Goal: Transaction & Acquisition: Purchase product/service

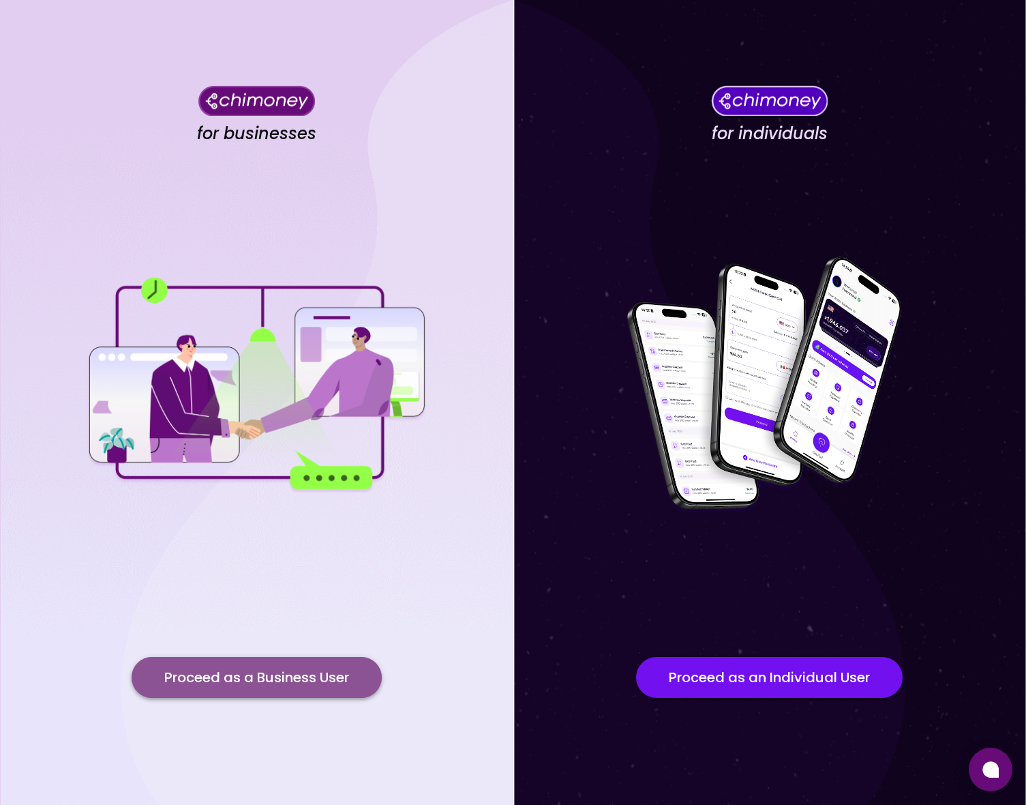
click at [256, 689] on button "Proceed as a Business User" at bounding box center [257, 677] width 250 height 41
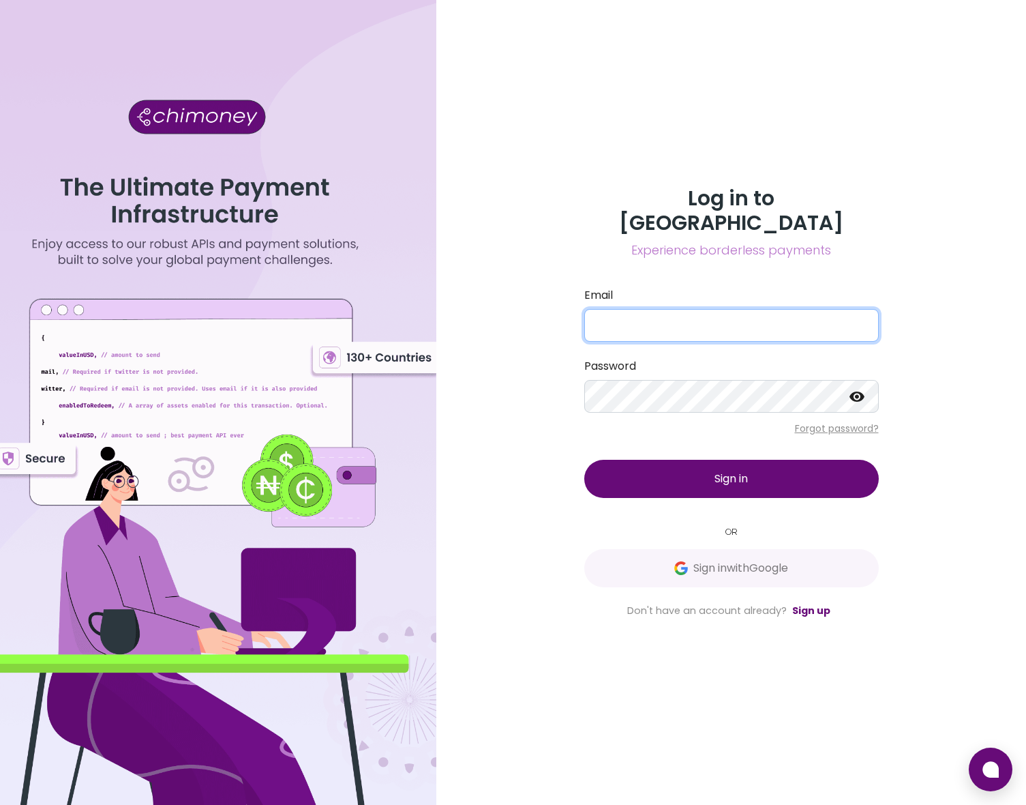
type input "[EMAIL_ADDRESS][DOMAIN_NAME]"
click at [706, 461] on button "Sign in" at bounding box center [731, 479] width 295 height 38
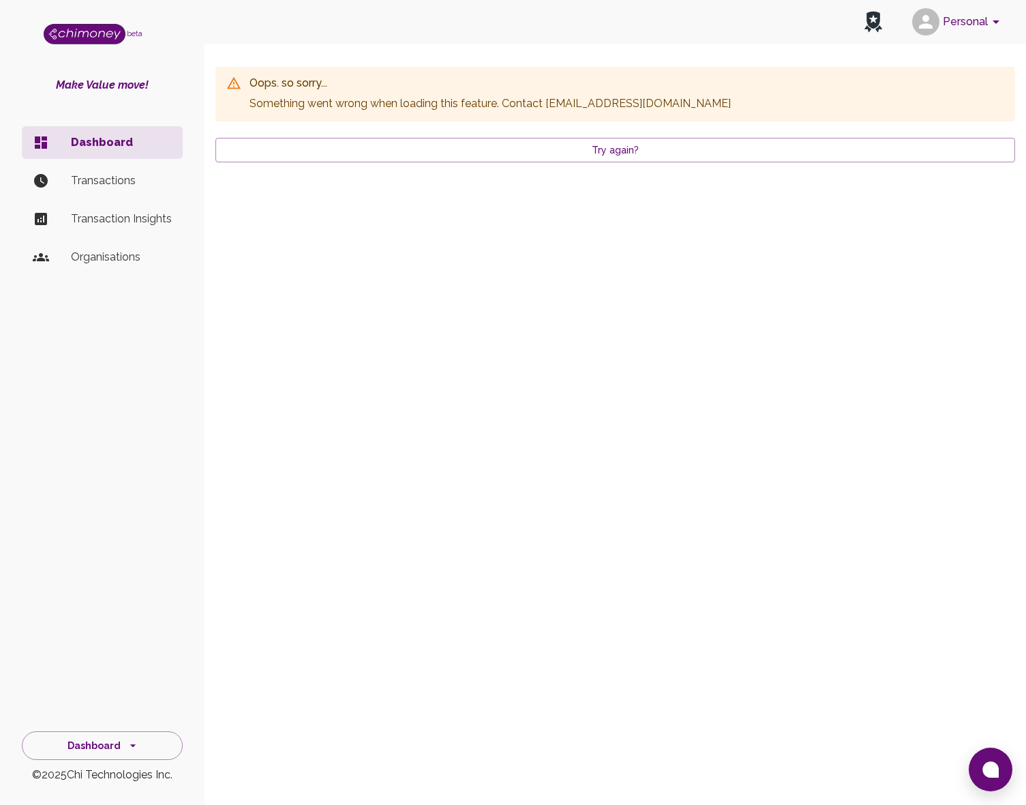
click at [966, 14] on button "Personal" at bounding box center [958, 21] width 103 height 35
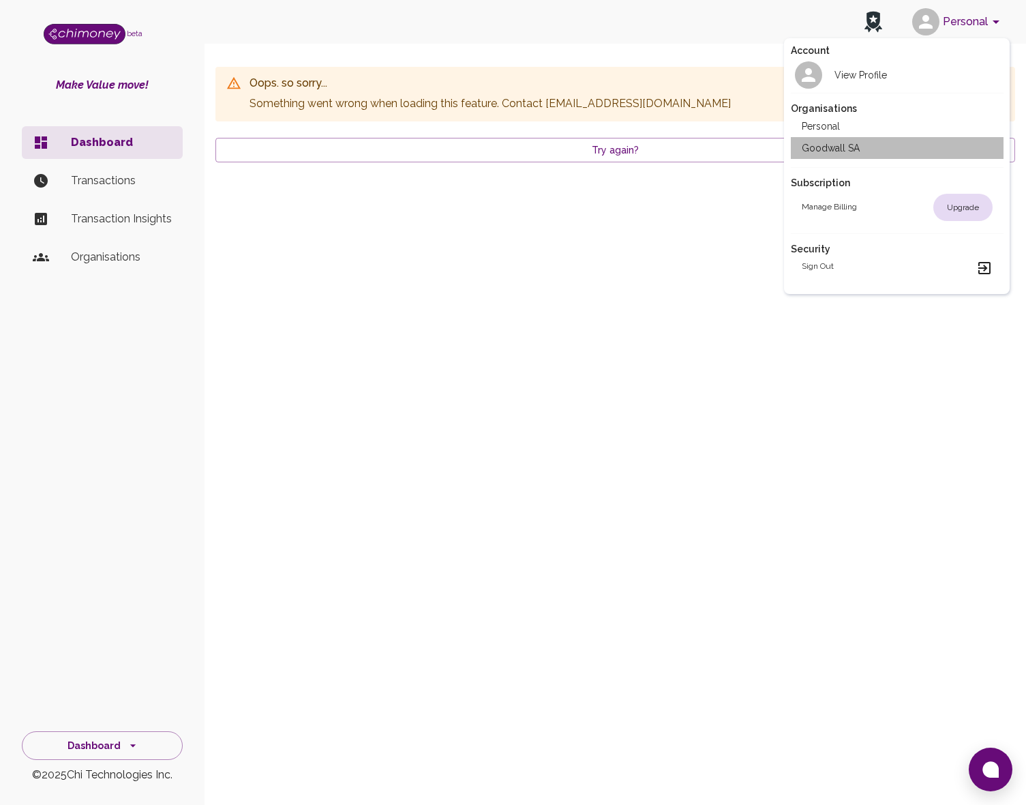
click at [829, 155] on li "Goodwall SA" at bounding box center [897, 148] width 213 height 22
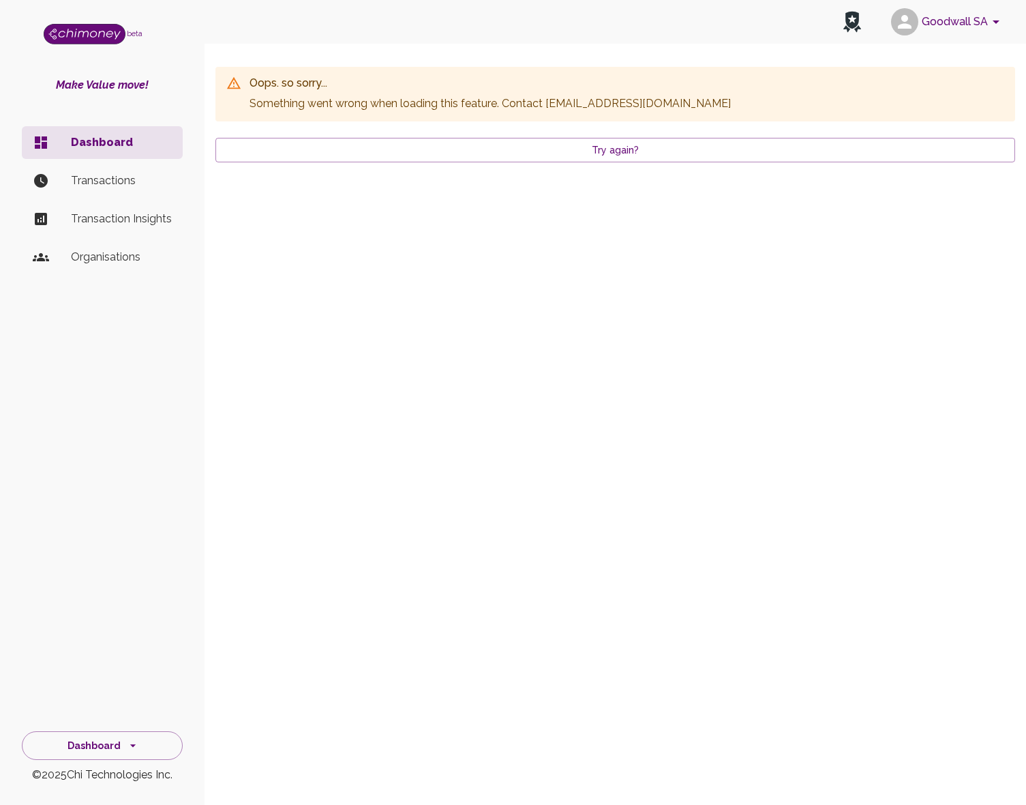
click at [93, 188] on li "Transactions" at bounding box center [102, 180] width 161 height 33
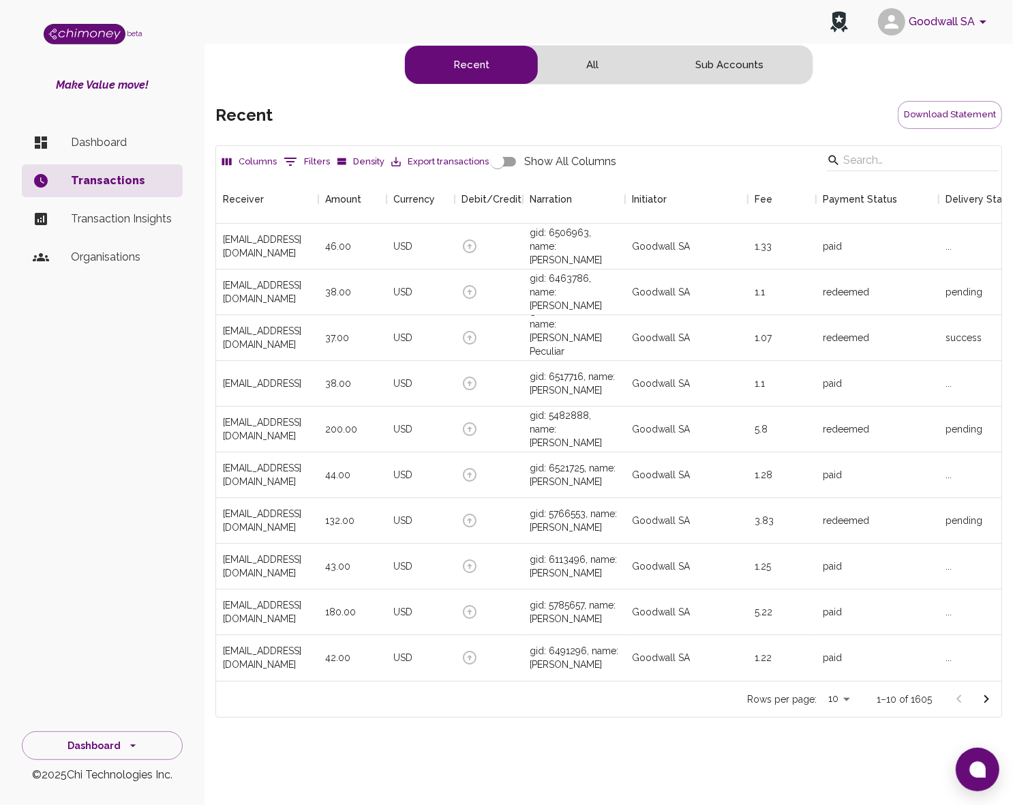
scroll to position [505, 773]
click at [895, 164] on input "Search" at bounding box center [911, 160] width 135 height 22
paste input "[EMAIL_ADDRESS][PERSON_NAME][DOMAIN_NAME]"
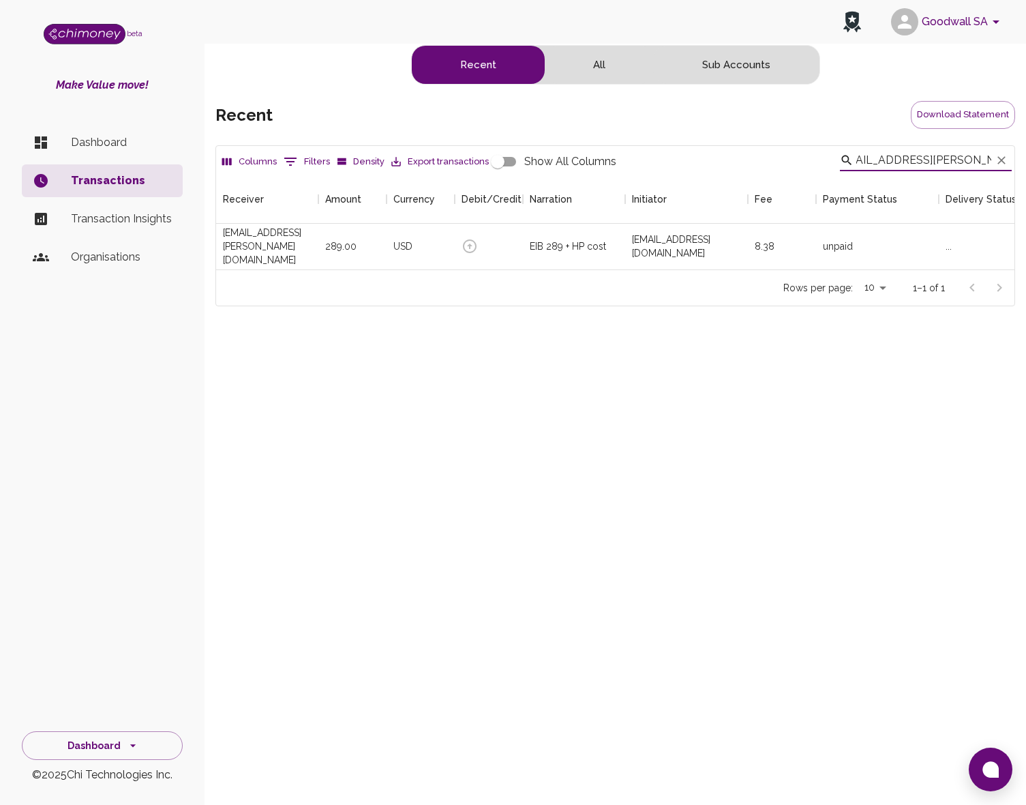
scroll to position [14, 14]
type input "rakib.hs.bhuiyan@gmail.com"
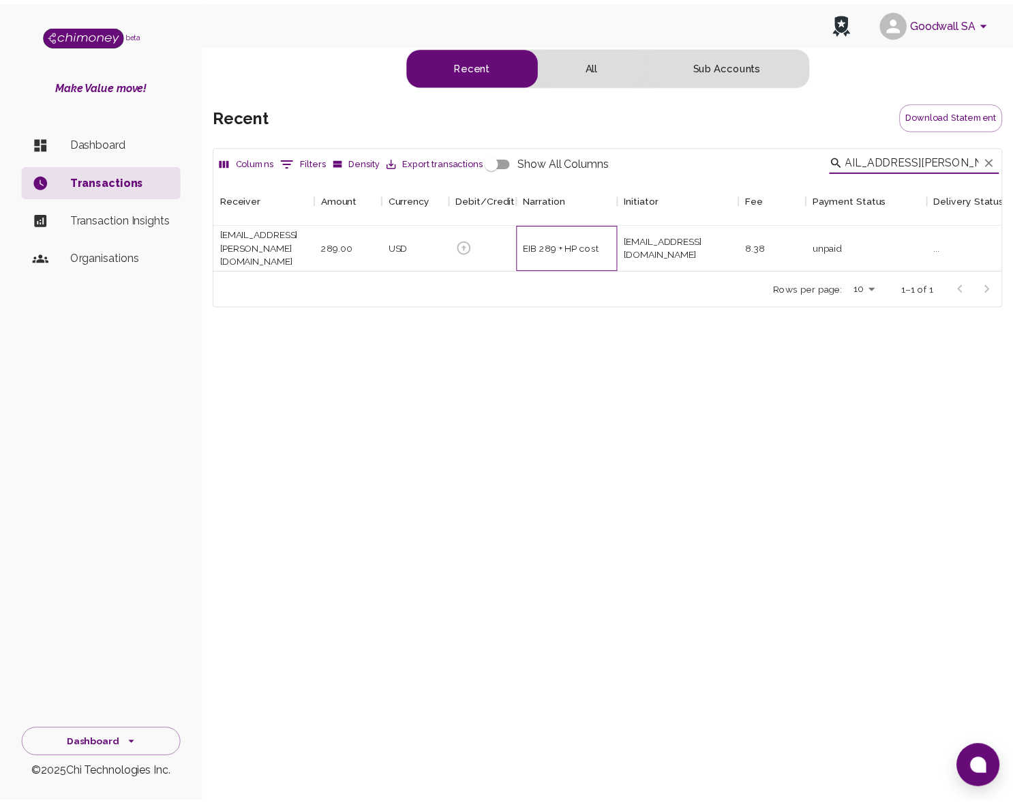
scroll to position [0, 0]
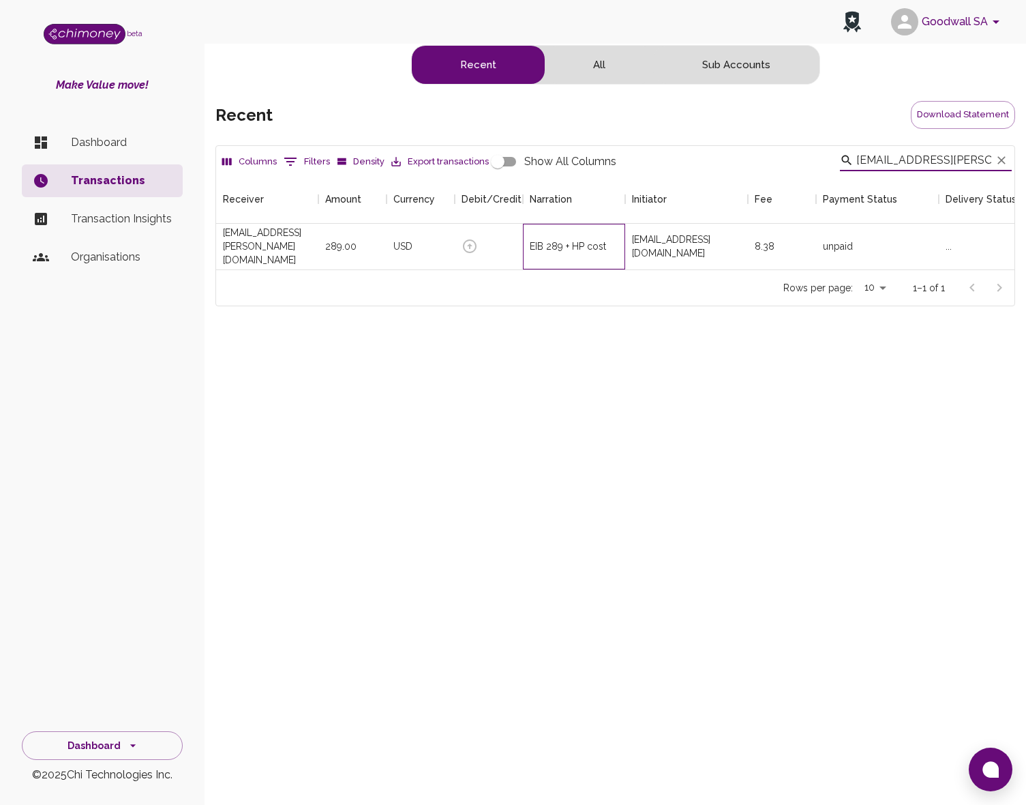
click at [540, 256] on div "EIB 289 + HP cost" at bounding box center [574, 247] width 102 height 46
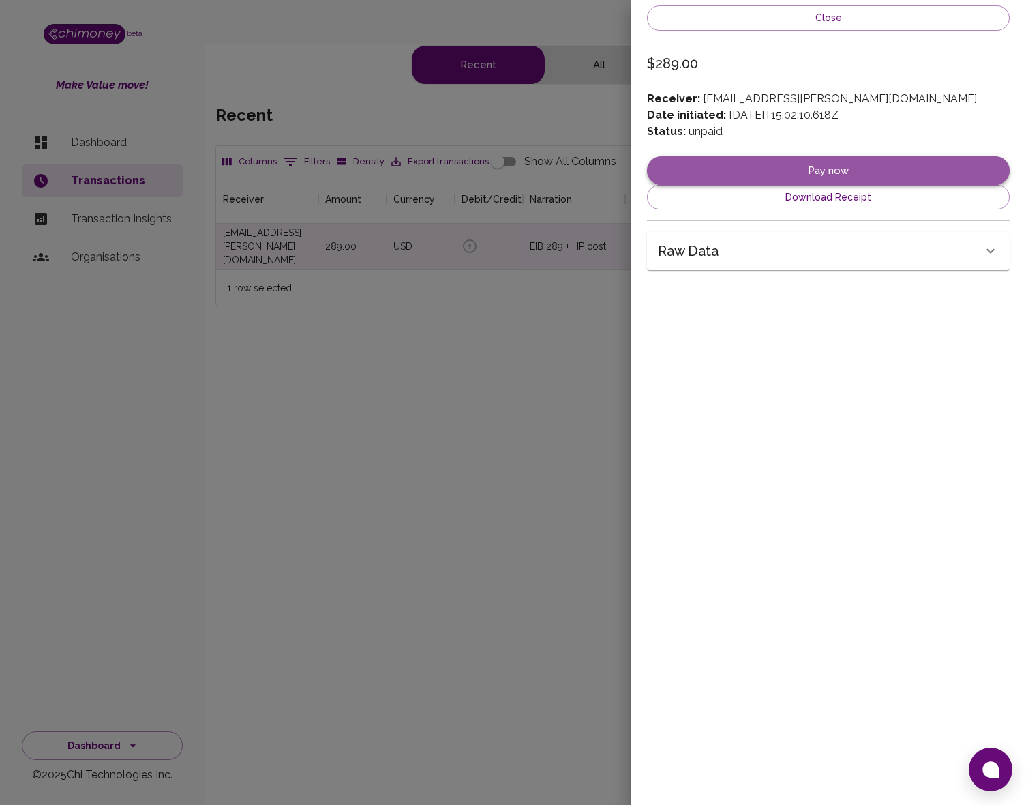
click at [839, 164] on button "Pay now" at bounding box center [828, 170] width 363 height 29
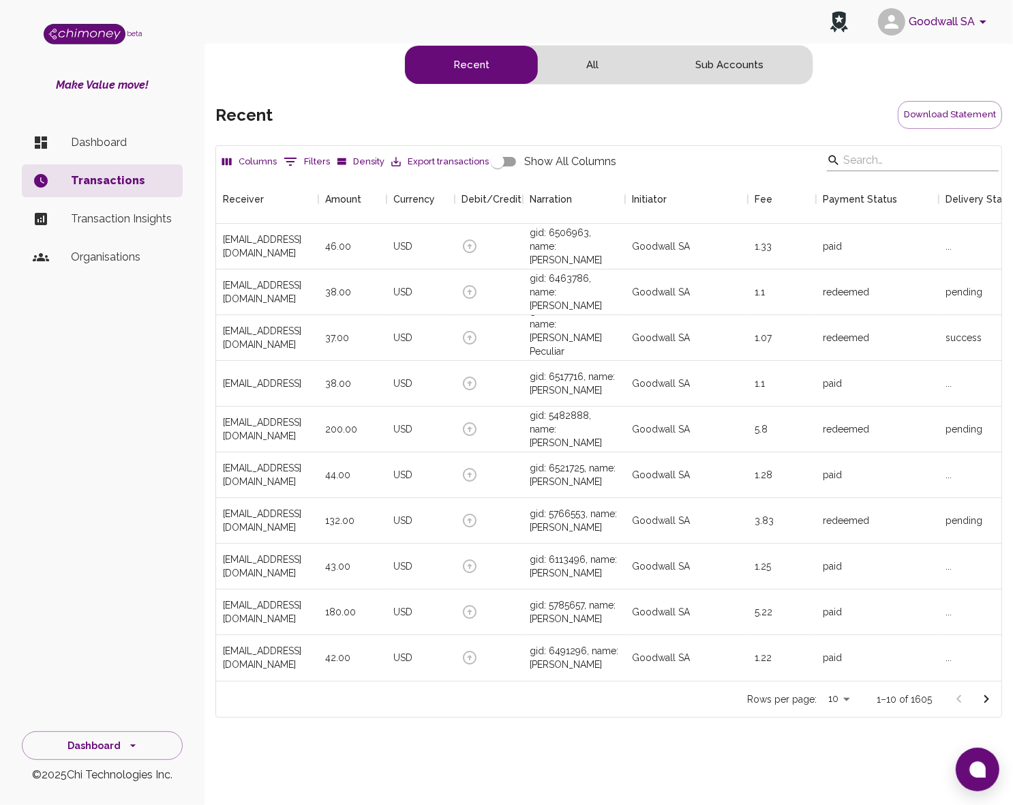
scroll to position [505, 773]
click at [909, 154] on input "Search" at bounding box center [911, 160] width 135 height 22
paste input "rakib.hs.bhuiyan@gmail.com"
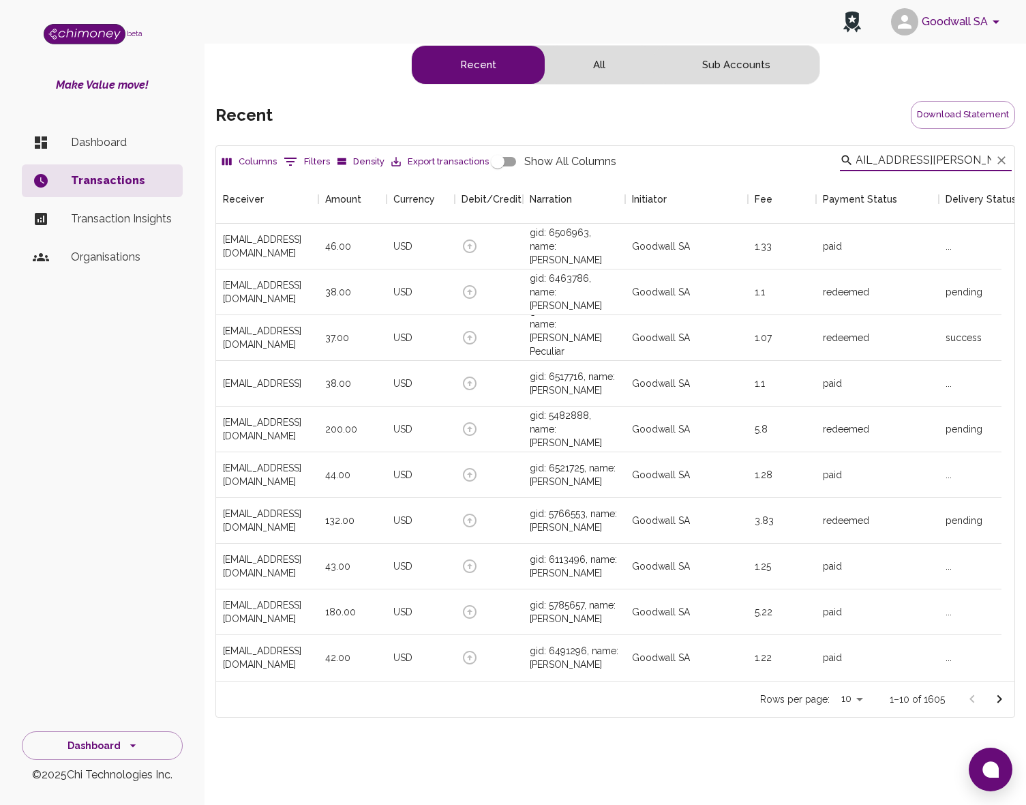
scroll to position [14, 14]
type input "rakib.hs.bhuiyan@gmail.com"
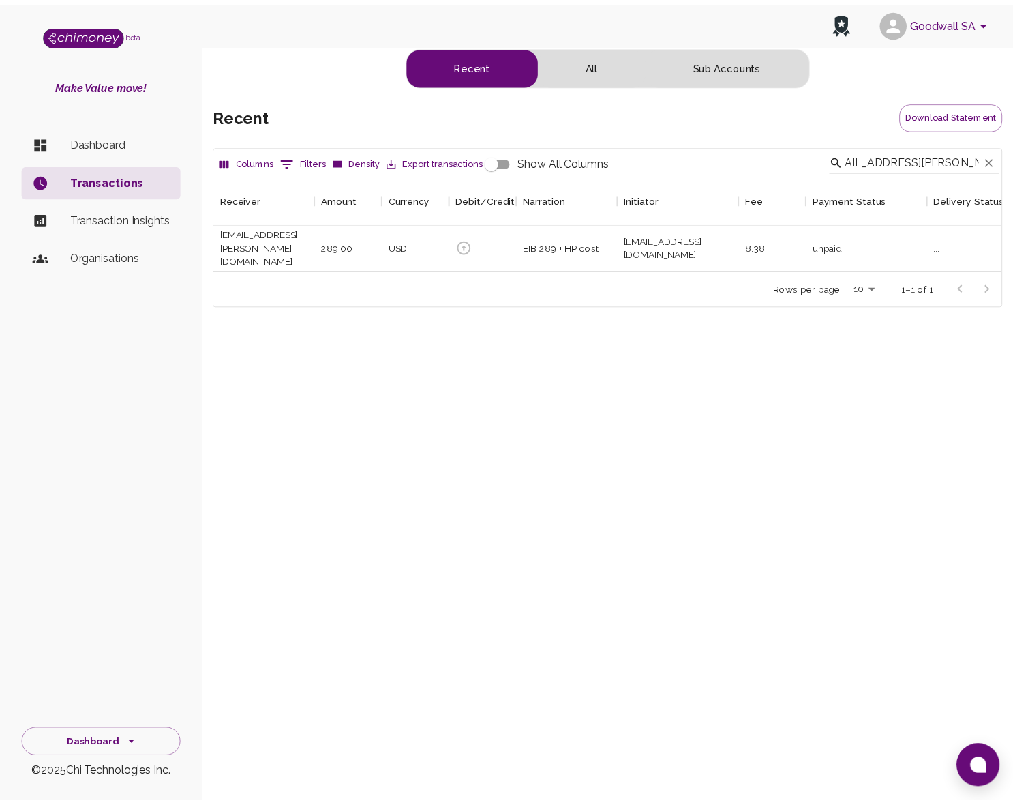
scroll to position [0, 0]
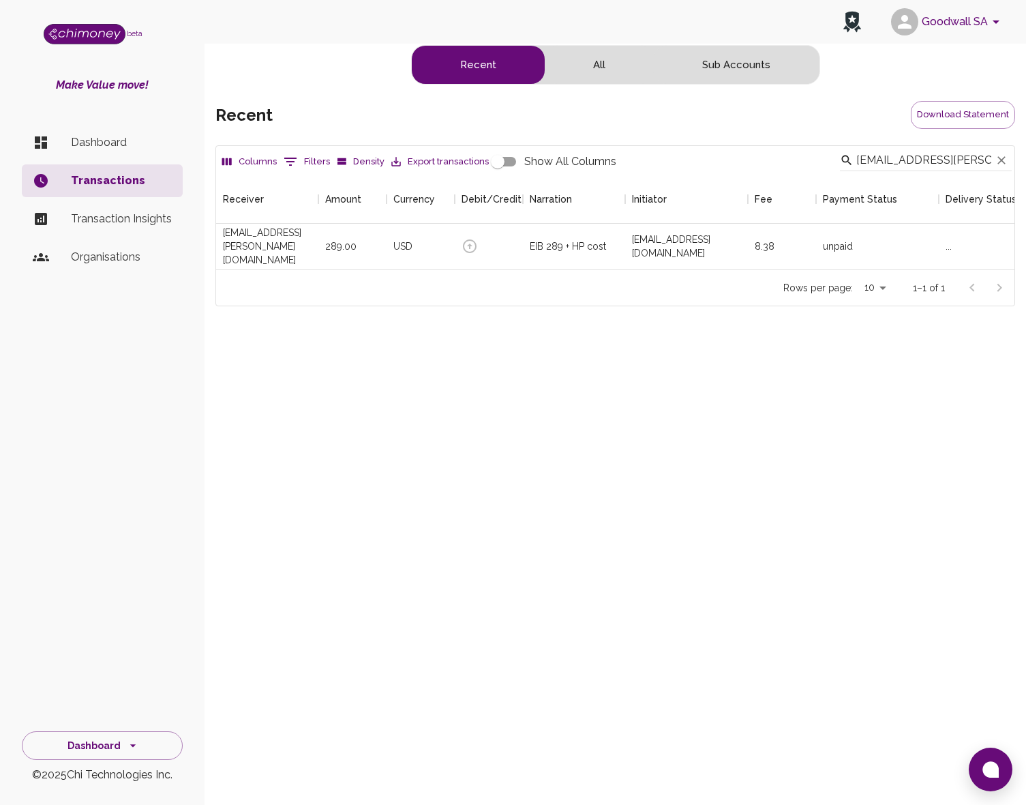
click at [87, 143] on p "Dashboard" at bounding box center [121, 142] width 101 height 16
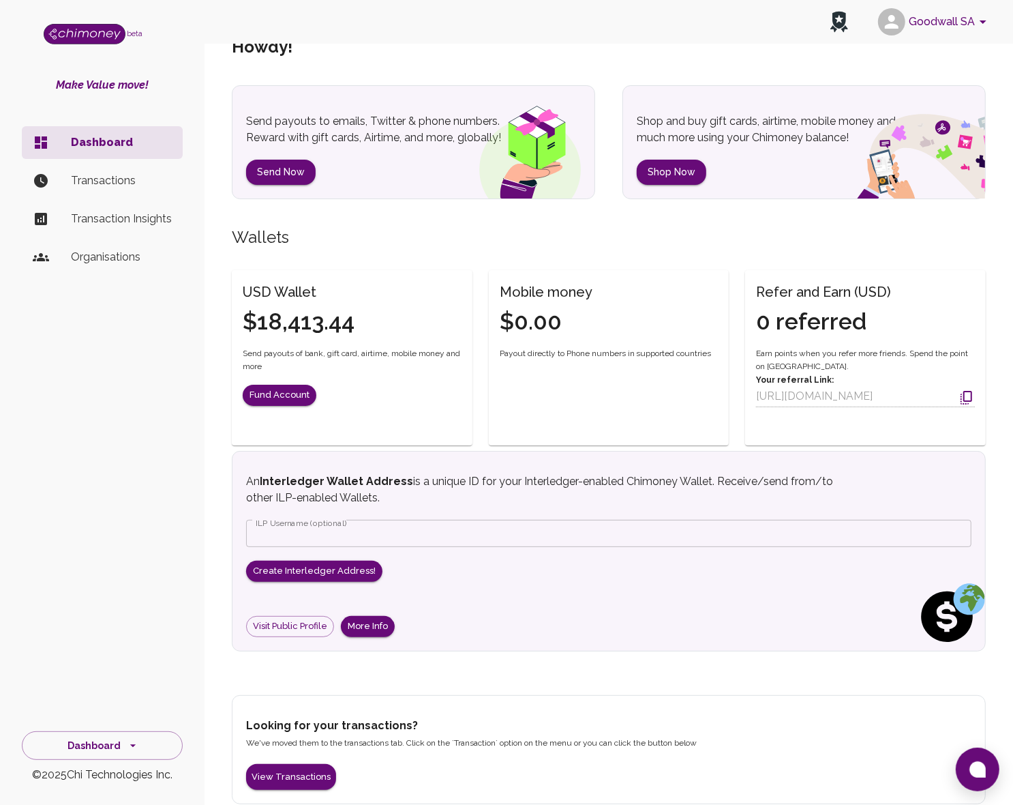
scroll to position [53, 0]
